Goal: Information Seeking & Learning: Learn about a topic

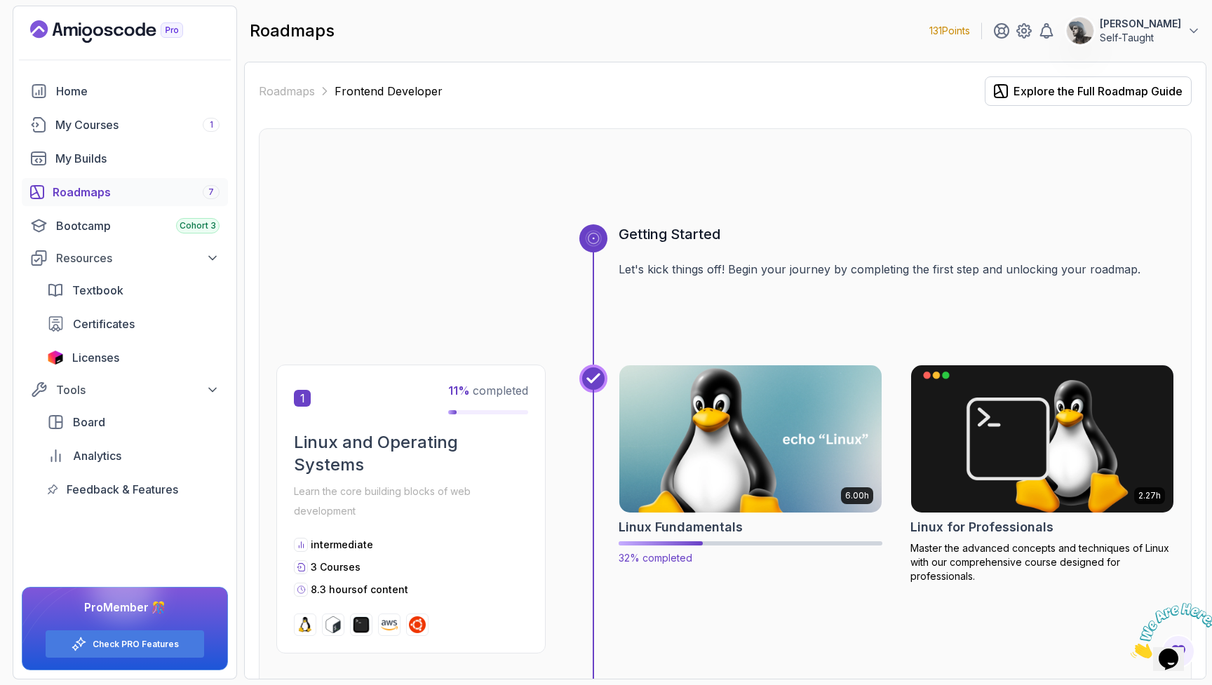
click at [682, 452] on img at bounding box center [751, 439] width 276 height 154
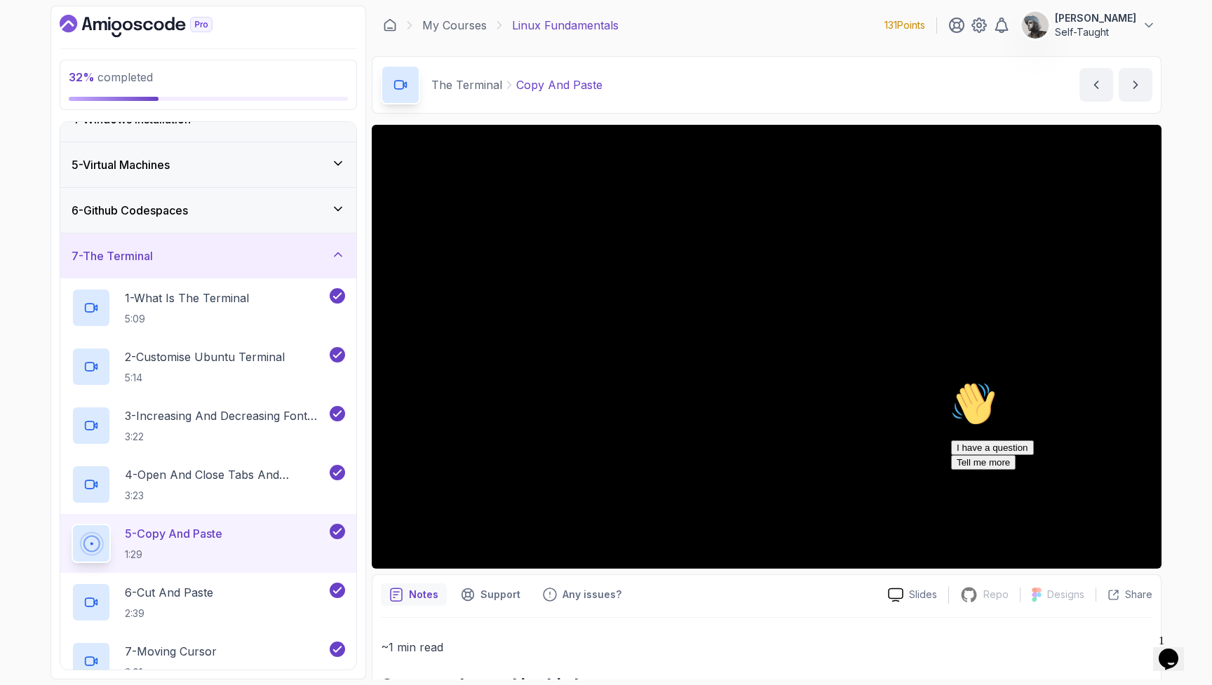
scroll to position [161, 0]
click at [229, 416] on p "3 - Increasing And Decreasing Font Size" at bounding box center [226, 416] width 202 height 17
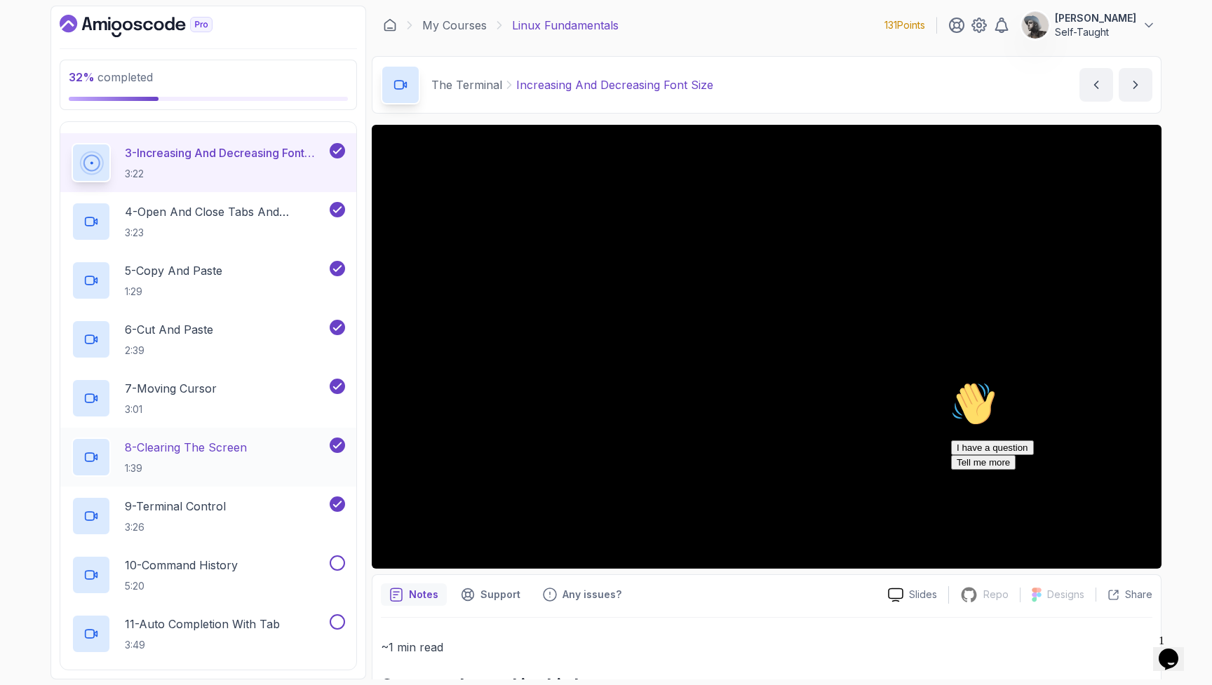
scroll to position [432, 0]
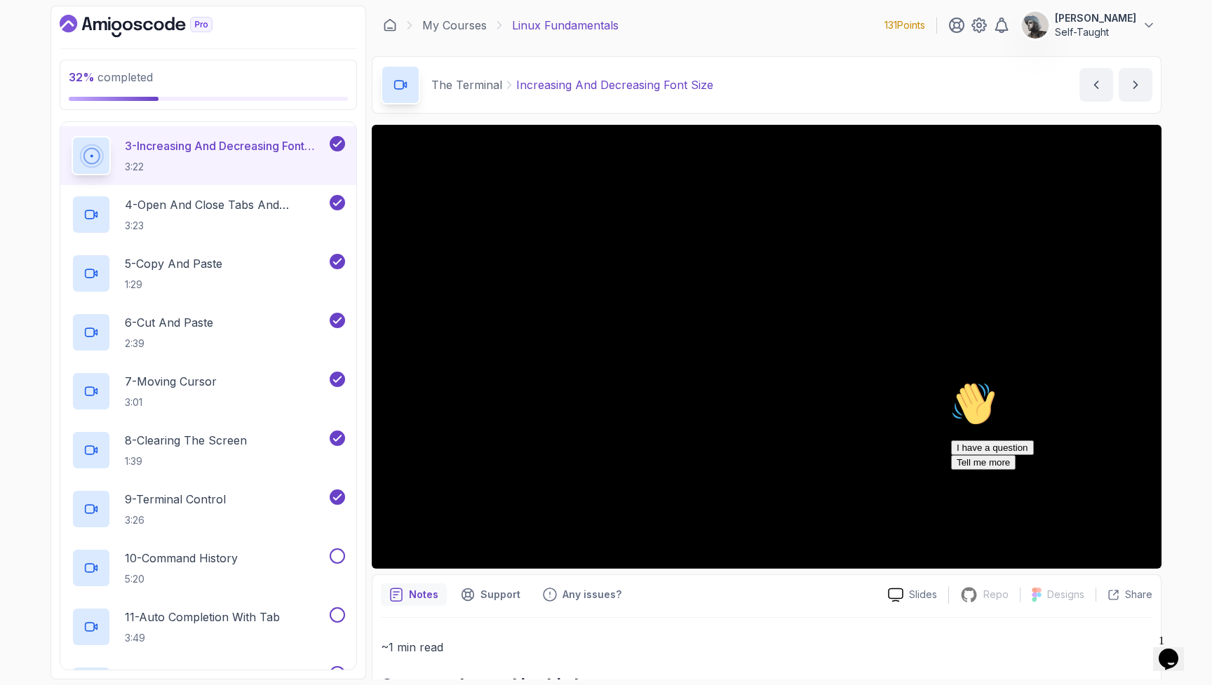
click at [1172, 657] on icon "$i18n('chat', 'chat_widget')" at bounding box center [1168, 659] width 20 height 21
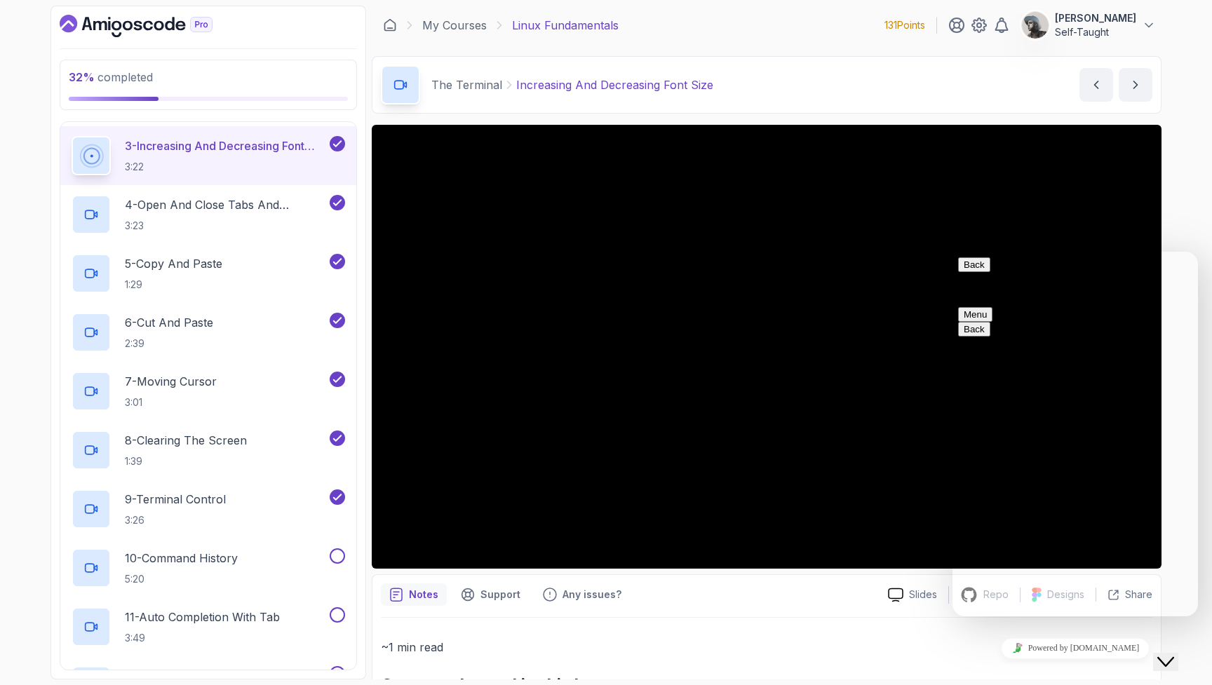
click at [1174, 654] on icon "Close Chat This icon closes the chat window." at bounding box center [1165, 662] width 17 height 17
